Goal: Navigation & Orientation: Find specific page/section

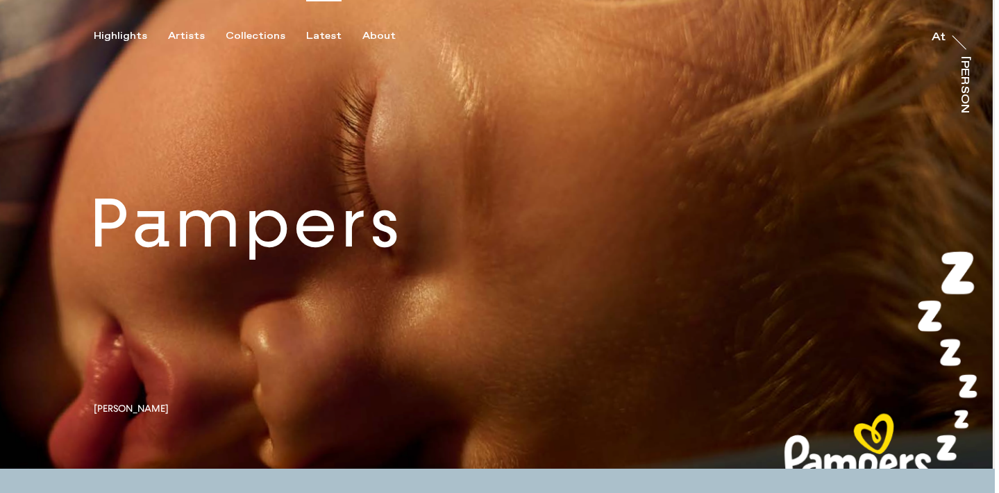
click at [306, 35] on div "Latest" at bounding box center [323, 36] width 35 height 12
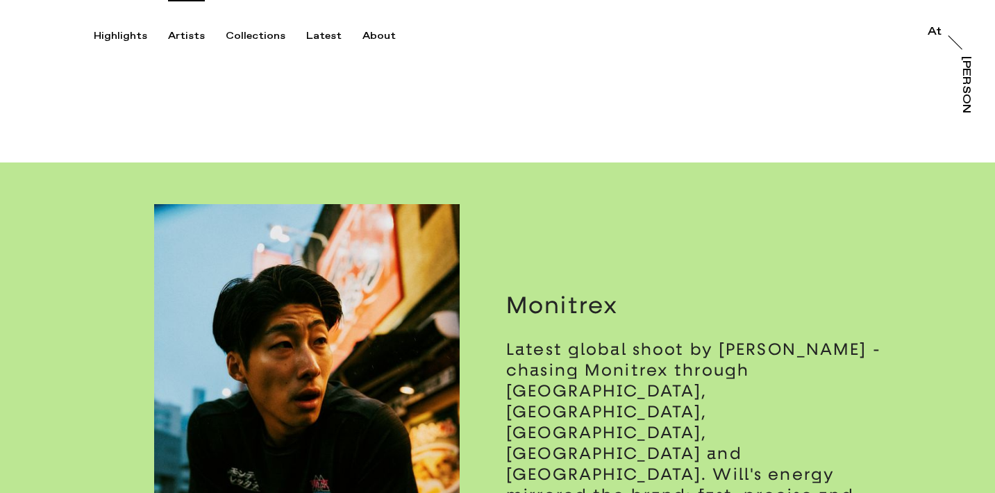
click at [182, 31] on div "Artists" at bounding box center [186, 36] width 37 height 12
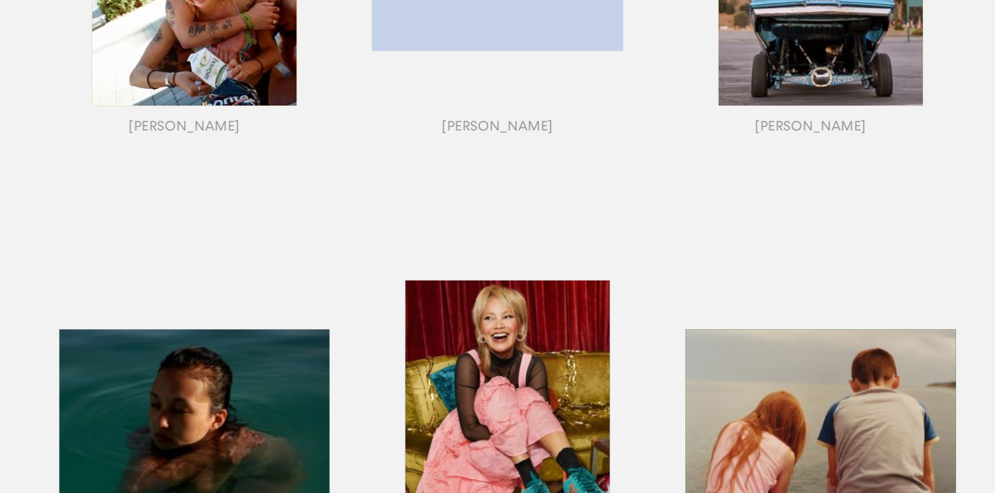
scroll to position [476, 0]
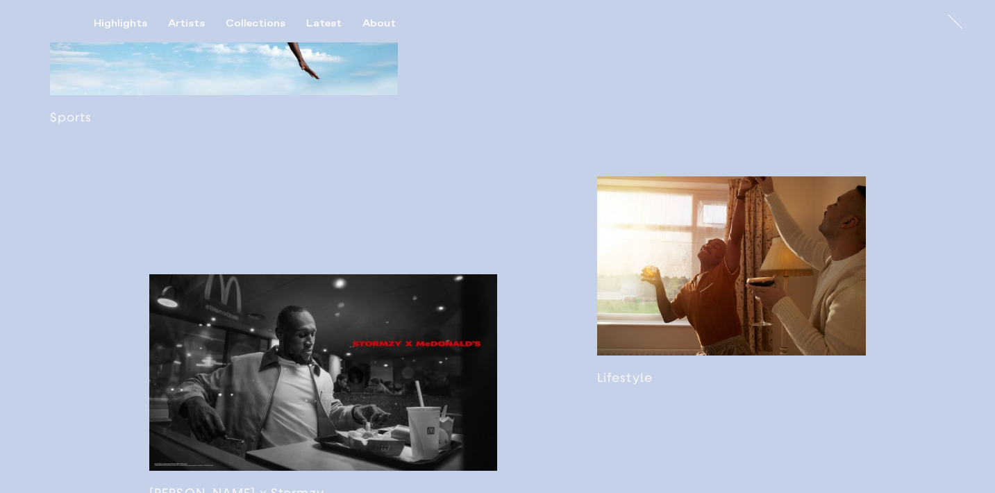
scroll to position [1010, 0]
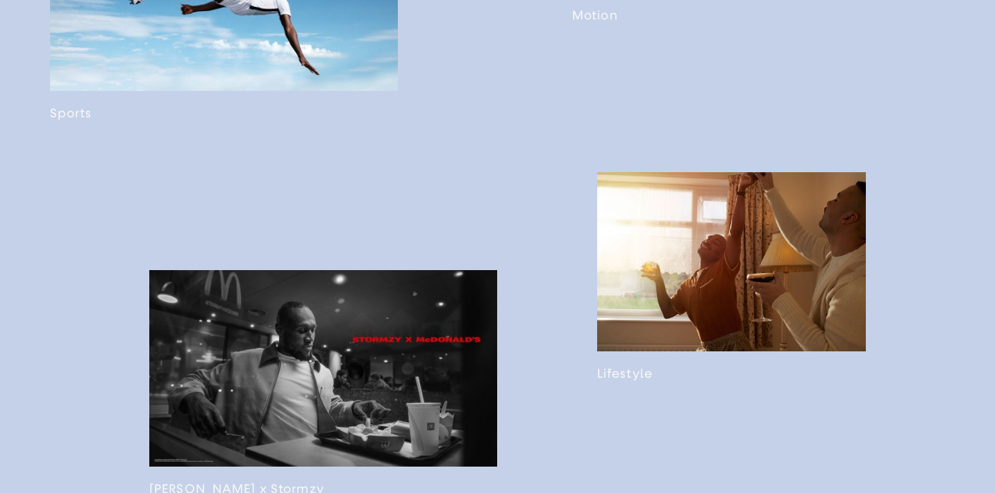
click at [831, 344] on link at bounding box center [731, 276] width 269 height 209
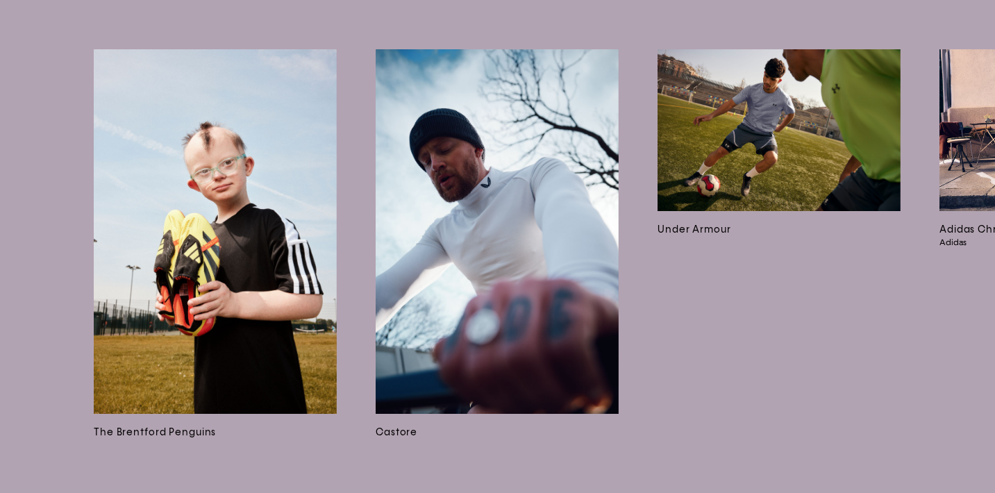
scroll to position [9234, 0]
